Goal: Check status: Check status

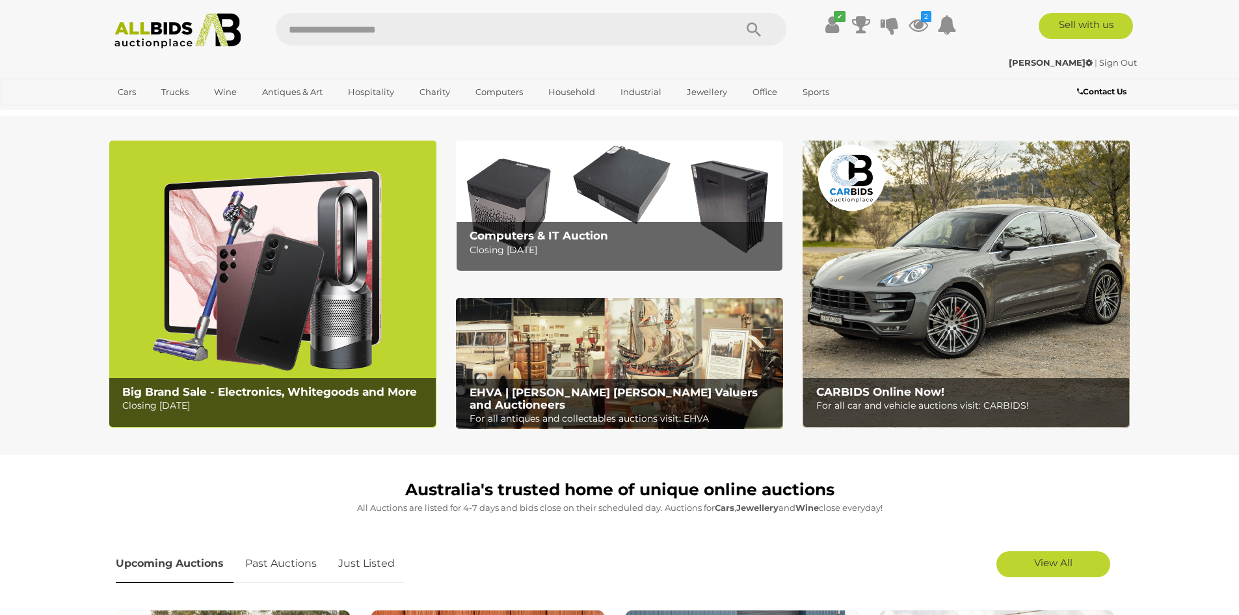
click at [923, 291] on img at bounding box center [966, 284] width 327 height 287
click at [918, 25] on icon at bounding box center [919, 24] width 20 height 23
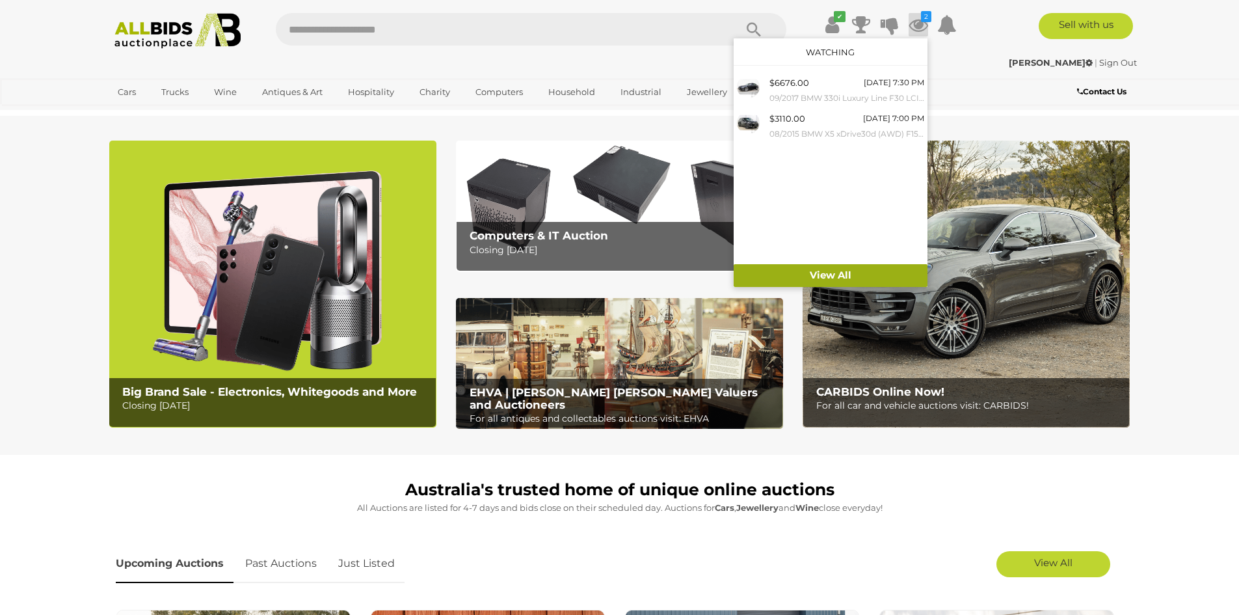
click at [828, 273] on link "View All" at bounding box center [831, 275] width 194 height 23
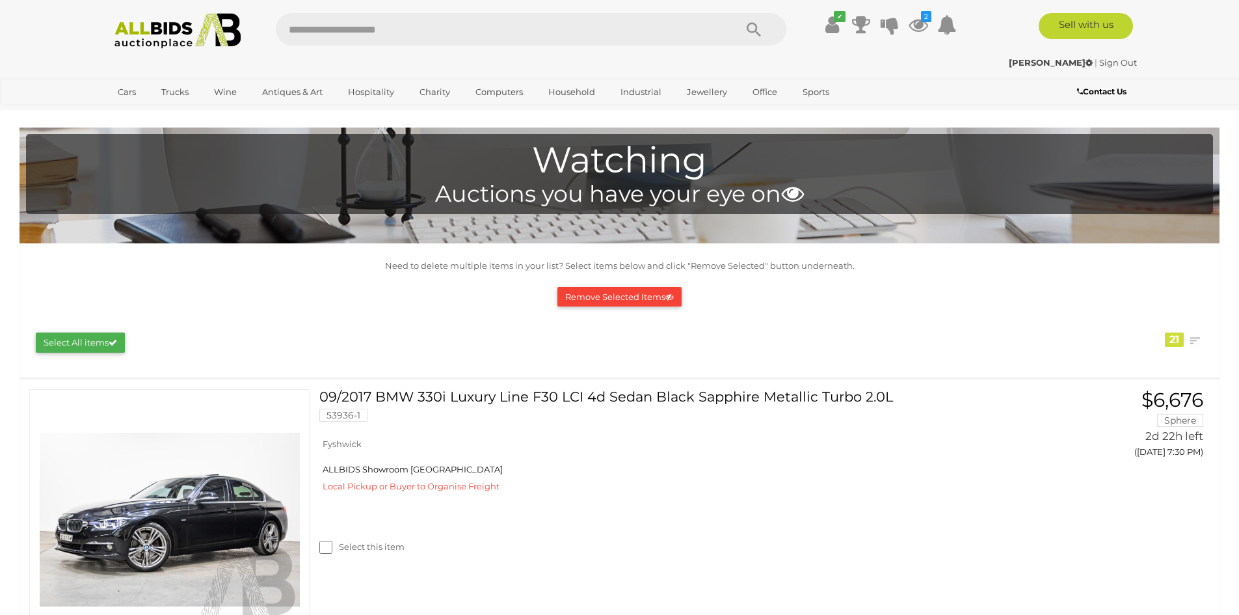
click at [353, 36] on input "text" at bounding box center [499, 29] width 446 height 33
type input "***"
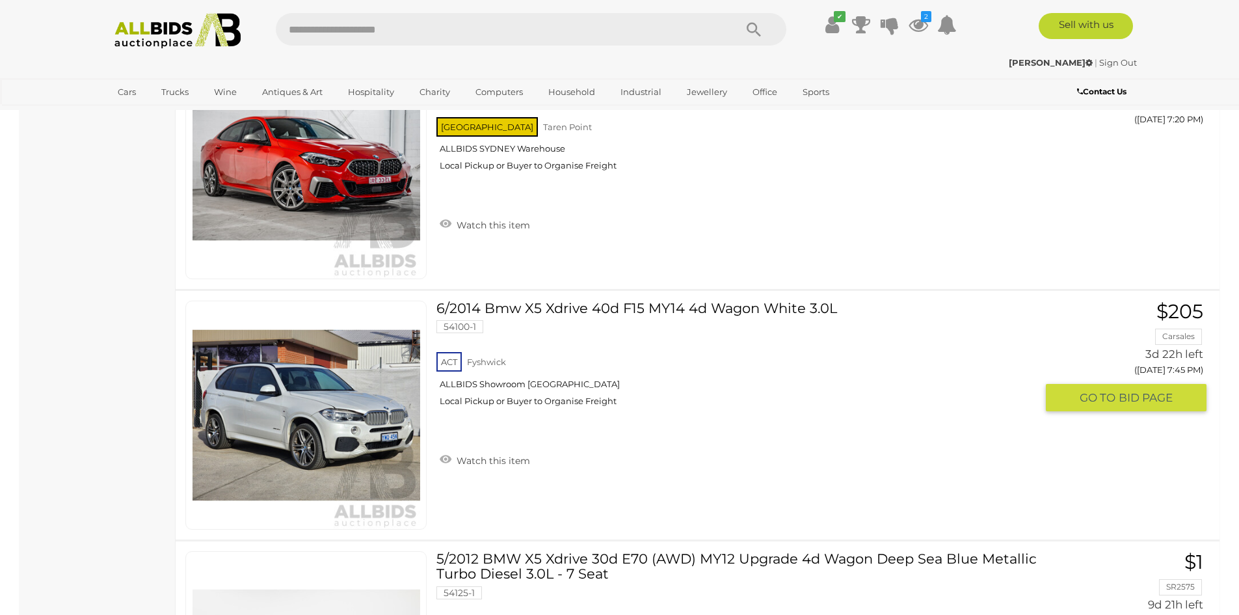
scroll to position [846, 0]
